Goal: Transaction & Acquisition: Purchase product/service

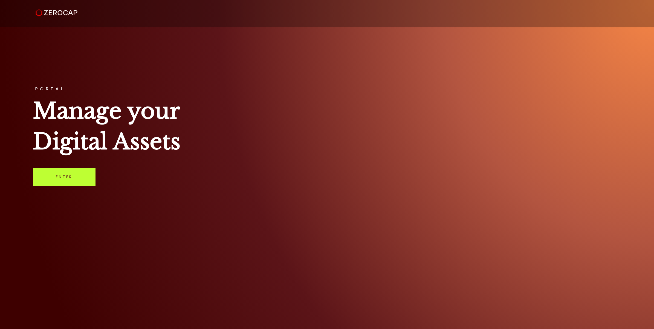
click at [79, 185] on link "Enter" at bounding box center [64, 177] width 63 height 18
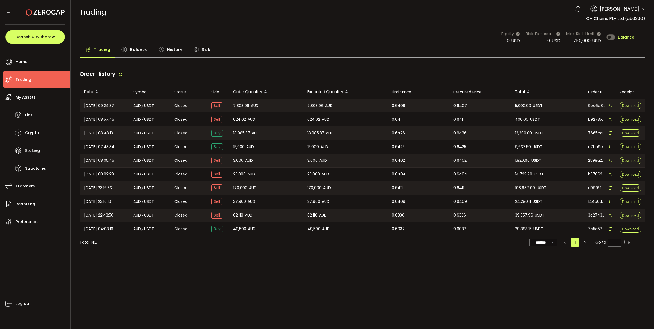
type input "***"
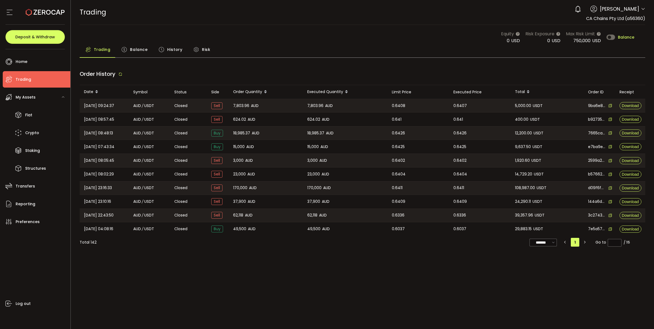
type input "***"
